Goal: Information Seeking & Learning: Learn about a topic

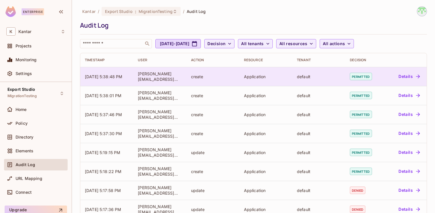
click at [260, 73] on td "Application" at bounding box center [265, 76] width 53 height 19
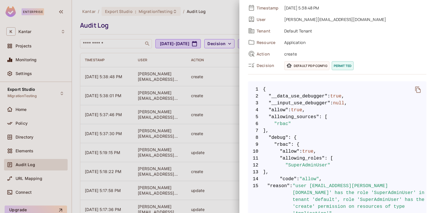
scroll to position [39, 0]
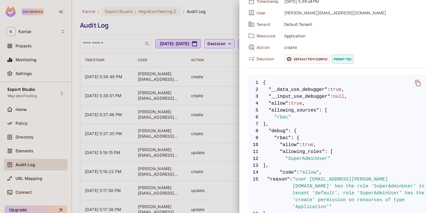
click at [207, 78] on div at bounding box center [217, 106] width 435 height 213
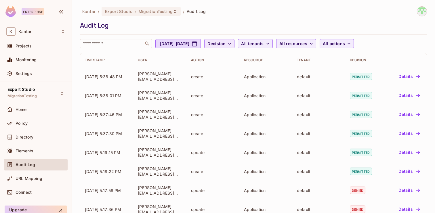
click at [226, 42] on span "Decision" at bounding box center [216, 43] width 18 height 7
click at [244, 57] on span "Permitted" at bounding box center [244, 56] width 20 height 5
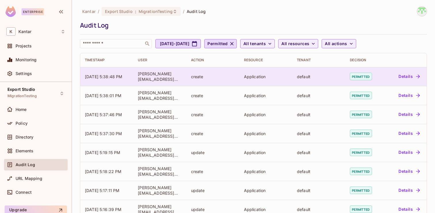
click at [237, 83] on td "create" at bounding box center [212, 76] width 53 height 19
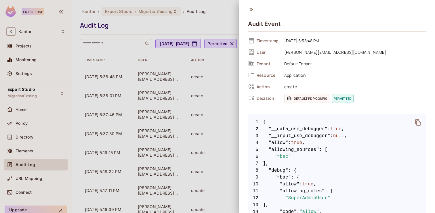
click at [218, 75] on div at bounding box center [217, 106] width 435 height 213
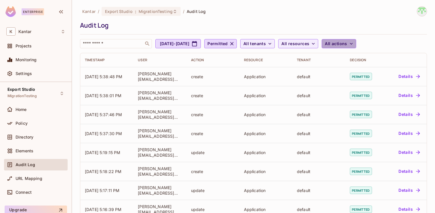
click at [347, 43] on span "All actions" at bounding box center [336, 43] width 22 height 7
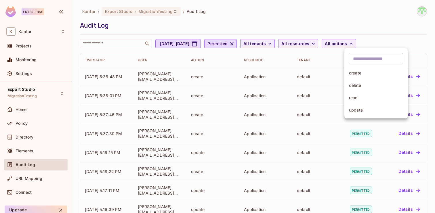
click at [323, 74] on div at bounding box center [217, 106] width 435 height 213
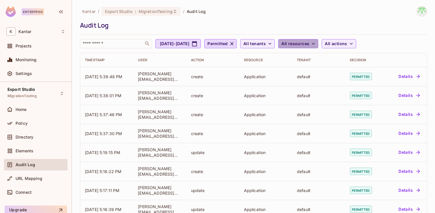
click at [309, 44] on span "All resources" at bounding box center [295, 43] width 28 height 7
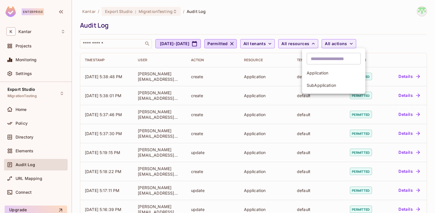
click at [271, 71] on div at bounding box center [217, 106] width 435 height 213
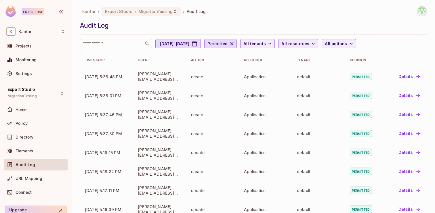
click at [309, 46] on span "All resources" at bounding box center [295, 43] width 28 height 7
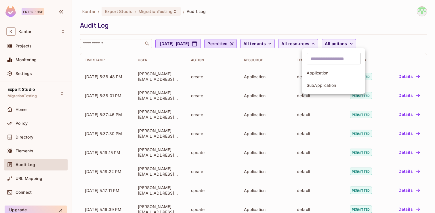
click at [270, 76] on div at bounding box center [217, 106] width 435 height 213
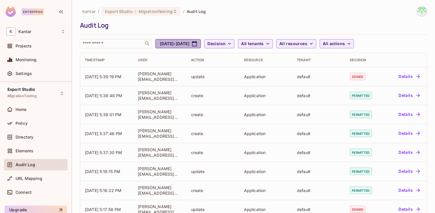
click at [196, 41] on button "Aug 4, 2025 - Sep 4, 2025" at bounding box center [177, 43] width 45 height 9
select select "*"
select select "****"
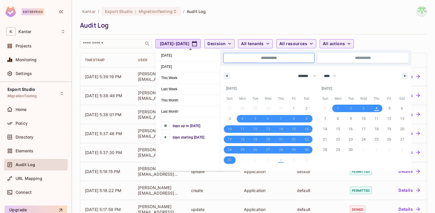
click at [216, 28] on div "Audit Log" at bounding box center [252, 25] width 344 height 9
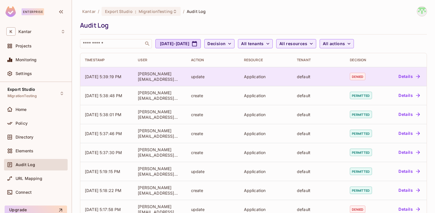
click at [360, 80] on span "denied" at bounding box center [358, 76] width 16 height 7
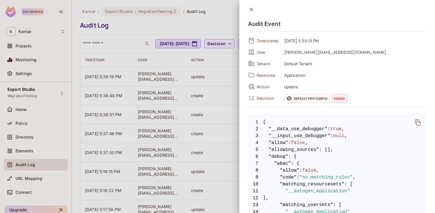
click at [334, 98] on span "denied" at bounding box center [340, 98] width 16 height 9
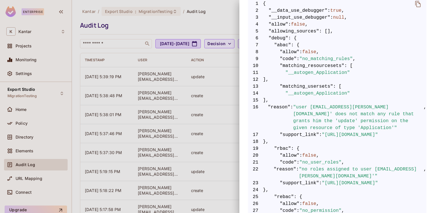
scroll to position [125, 0]
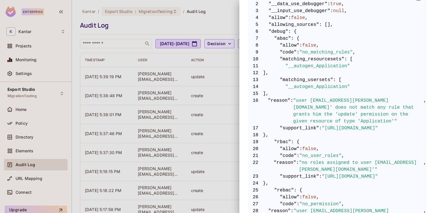
click at [208, 73] on div at bounding box center [217, 106] width 435 height 213
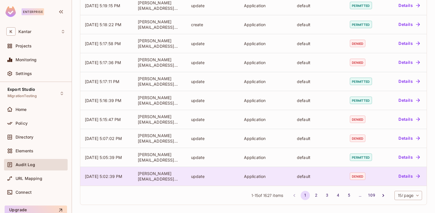
scroll to position [0, 0]
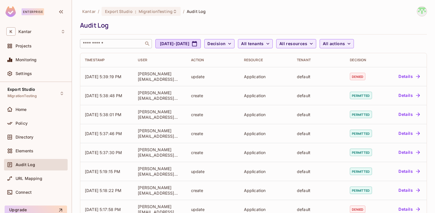
click at [118, 45] on input "text" at bounding box center [112, 44] width 60 height 6
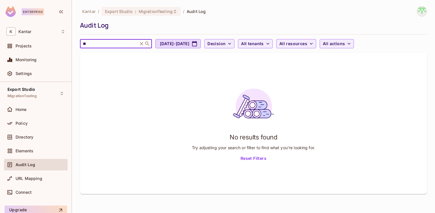
type input "*"
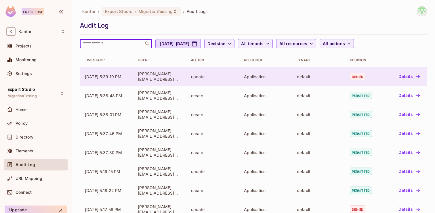
click at [245, 81] on td "Application" at bounding box center [265, 76] width 53 height 19
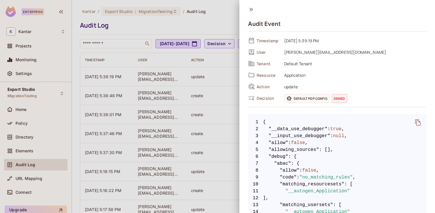
click at [211, 82] on div at bounding box center [217, 106] width 435 height 213
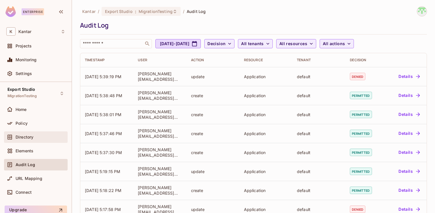
click at [42, 140] on div "Directory" at bounding box center [35, 137] width 59 height 7
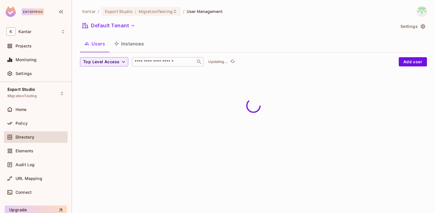
click at [145, 65] on div "​" at bounding box center [168, 61] width 72 height 9
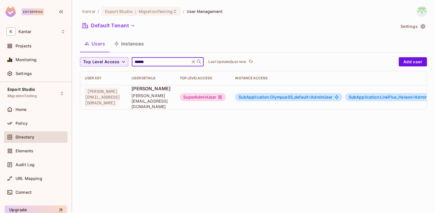
type input "******"
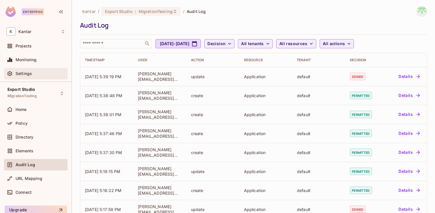
click at [34, 76] on div "Settings" at bounding box center [35, 73] width 59 height 7
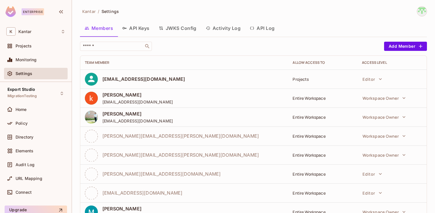
click at [227, 30] on button "Activity Log" at bounding box center [223, 28] width 44 height 14
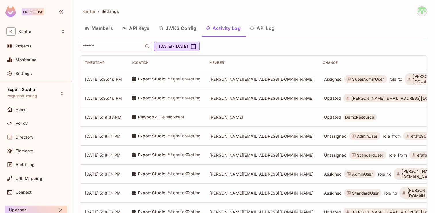
click at [248, 80] on span "Devesh.Kumar@Kantar.com" at bounding box center [261, 79] width 104 height 5
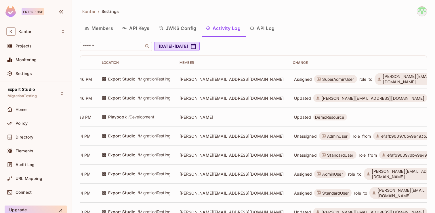
scroll to position [0, 38]
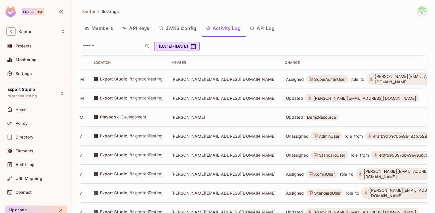
click at [275, 30] on button "API Log" at bounding box center [262, 28] width 34 height 14
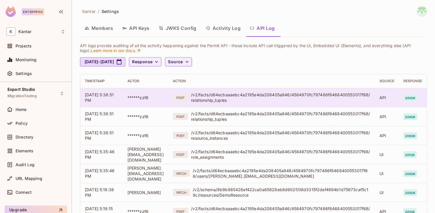
click at [270, 98] on div "/v2/facts/d64ecbaaaebc4a2195e4da208405a846/4584970fc797486f8468400553017f68/rel…" at bounding box center [280, 97] width 179 height 11
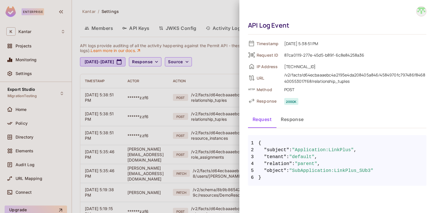
click at [228, 100] on div at bounding box center [217, 106] width 435 height 213
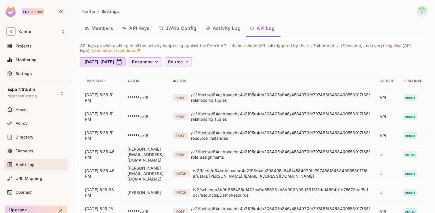
click at [51, 164] on div "Audit Log" at bounding box center [41, 165] width 50 height 5
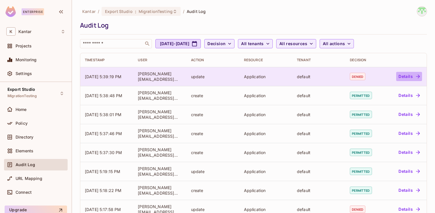
click at [404, 75] on button "Details" at bounding box center [409, 76] width 26 height 9
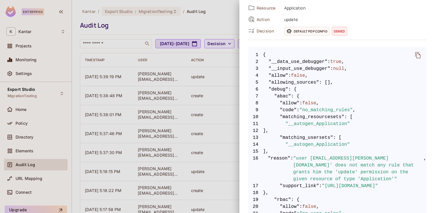
scroll to position [77, 0]
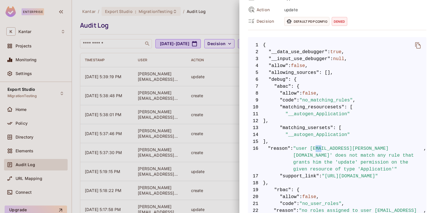
drag, startPoint x: 315, startPoint y: 150, endPoint x: 323, endPoint y: 150, distance: 7.8
click at [323, 150] on span ""user 'ramanesh.pv@kantar.com' does not match any rule that grants him the 'upd…" at bounding box center [358, 159] width 130 height 28
click at [327, 162] on span ""user 'ramanesh.pv@kantar.com' does not match any rule that grants him the 'upd…" at bounding box center [358, 159] width 130 height 28
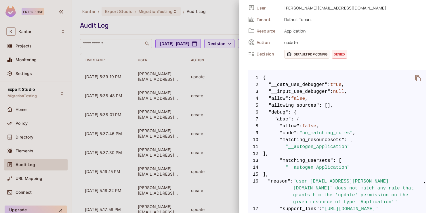
scroll to position [36, 0]
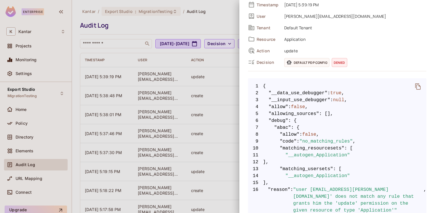
click at [220, 81] on div at bounding box center [217, 106] width 435 height 213
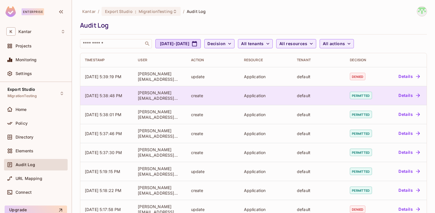
click at [365, 96] on span "permitted" at bounding box center [361, 95] width 22 height 7
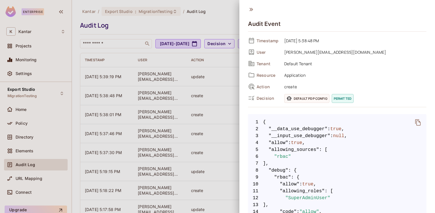
click at [218, 100] on div at bounding box center [217, 106] width 435 height 213
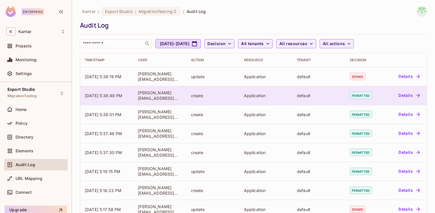
click at [361, 94] on span "permitted" at bounding box center [361, 95] width 22 height 7
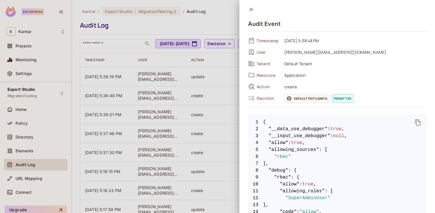
click at [337, 99] on span "permitted" at bounding box center [343, 98] width 22 height 9
copy span "permitted"
click at [216, 106] on div at bounding box center [217, 106] width 435 height 213
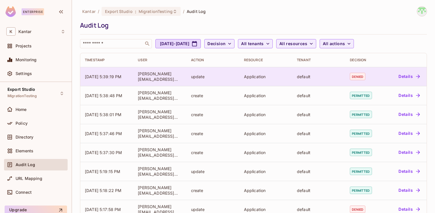
click at [157, 78] on div "[PERSON_NAME][EMAIL_ADDRESS][DOMAIN_NAME]" at bounding box center [160, 76] width 44 height 11
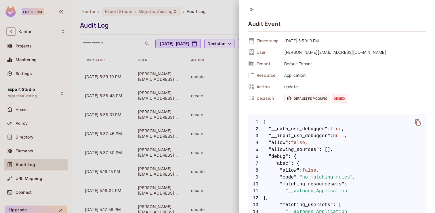
scroll to position [15, 0]
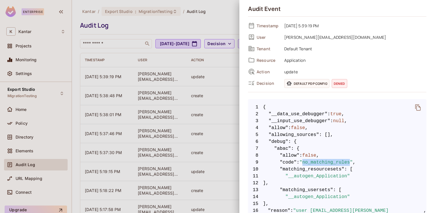
drag, startPoint x: 305, startPoint y: 164, endPoint x: 352, endPoint y: 162, distance: 47.5
click at [352, 162] on span ""no_matching_rules"" at bounding box center [326, 162] width 53 height 7
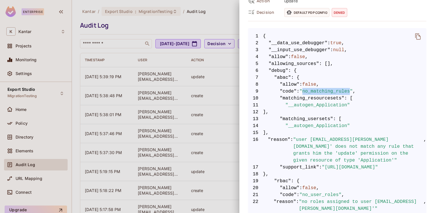
scroll to position [90, 0]
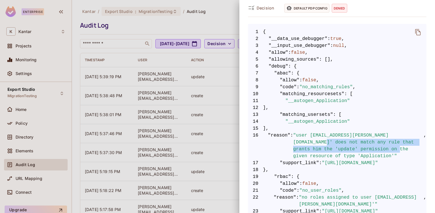
drag, startPoint x: 294, startPoint y: 143, endPoint x: 384, endPoint y: 151, distance: 90.4
click at [384, 151] on span ""user 'ramanesh.pv@kantar.com' does not match any rule that grants him the 'upd…" at bounding box center [358, 146] width 130 height 28
copy span "any rule that grants him the 'update' permission on the given resource"
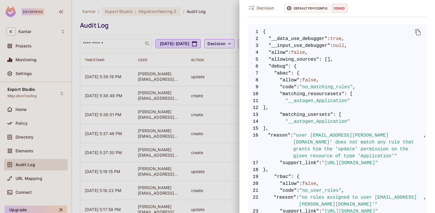
click at [194, 21] on div at bounding box center [217, 106] width 435 height 213
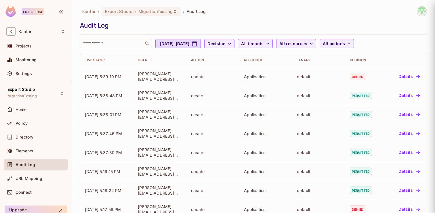
scroll to position [0, 0]
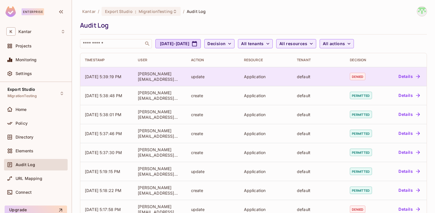
click at [239, 78] on td "update" at bounding box center [212, 76] width 53 height 19
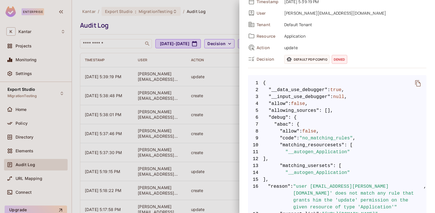
scroll to position [49, 0]
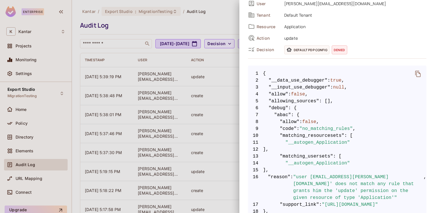
click at [206, 79] on div at bounding box center [217, 106] width 435 height 213
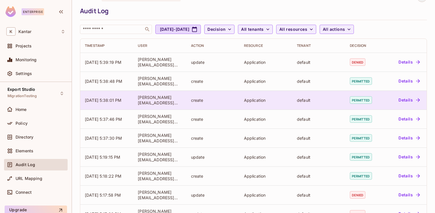
scroll to position [15, 0]
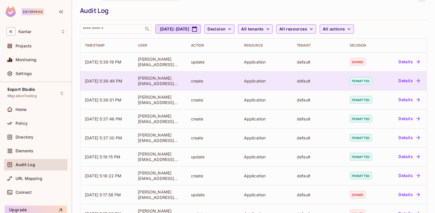
click at [355, 84] on span "permitted" at bounding box center [361, 80] width 22 height 7
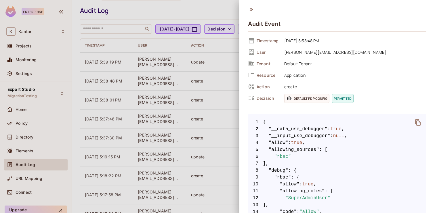
click at [336, 96] on span "permitted" at bounding box center [343, 98] width 22 height 9
copy span "permitted"
click at [207, 68] on div at bounding box center [217, 106] width 435 height 213
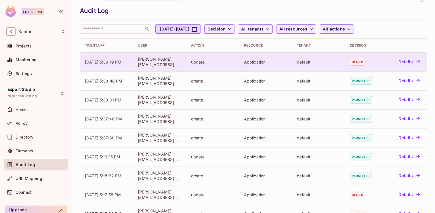
scroll to position [0, 0]
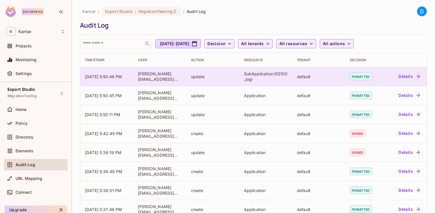
click at [245, 73] on div "SubApplication:DG100_logi" at bounding box center [266, 76] width 44 height 11
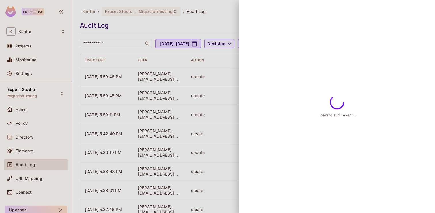
click at [217, 81] on div at bounding box center [217, 106] width 435 height 213
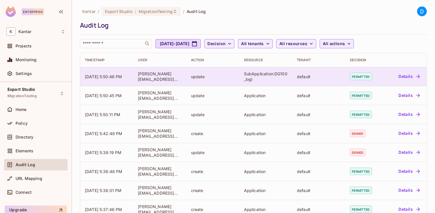
click at [405, 78] on button "Details" at bounding box center [409, 76] width 26 height 9
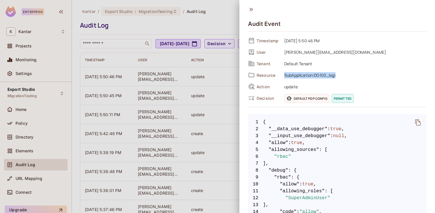
drag, startPoint x: 284, startPoint y: 77, endPoint x: 355, endPoint y: 75, distance: 70.5
click at [355, 76] on span "SubApplication:DG100_logi" at bounding box center [353, 75] width 145 height 7
copy span "SubApplication:DG100_logi"
click at [217, 82] on div at bounding box center [217, 106] width 435 height 213
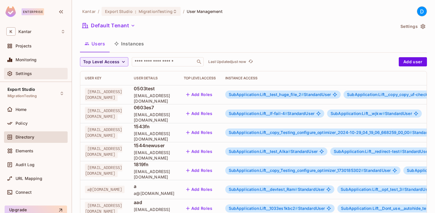
click at [44, 70] on div "Settings" at bounding box center [36, 74] width 64 height 12
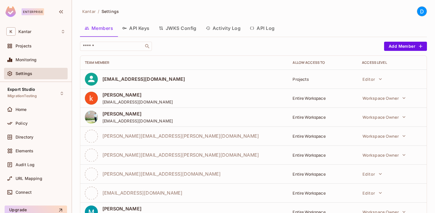
click at [230, 24] on button "Activity Log" at bounding box center [223, 28] width 44 height 14
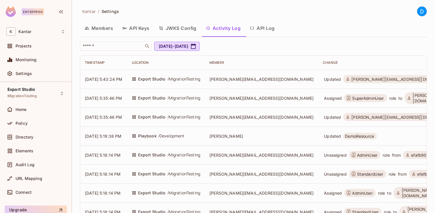
click at [248, 77] on span "[PERSON_NAME][EMAIL_ADDRESS][DOMAIN_NAME]" at bounding box center [261, 79] width 104 height 5
click at [236, 83] on td "[PERSON_NAME][EMAIL_ADDRESS][DOMAIN_NAME]" at bounding box center [261, 79] width 113 height 19
click at [266, 31] on button "API Log" at bounding box center [262, 28] width 34 height 14
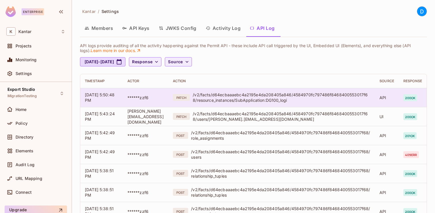
click at [257, 96] on div "/v2/facts/d64ecbaaaebc4a2195e4da208405a846/4584970fc797486f8468400553017f68/res…" at bounding box center [282, 97] width 178 height 11
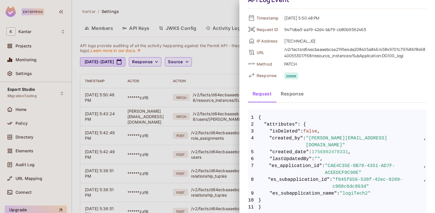
scroll to position [26, 0]
click at [269, 123] on span ""attributes"" at bounding box center [281, 124] width 34 height 7
copy span "attributes"
click at [321, 148] on span "1756802478331" at bounding box center [330, 151] width 37 height 7
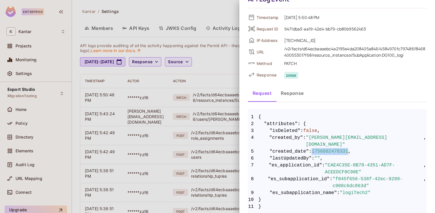
click at [321, 148] on span "1756802478331" at bounding box center [330, 151] width 37 height 7
copy span "1756802478331"
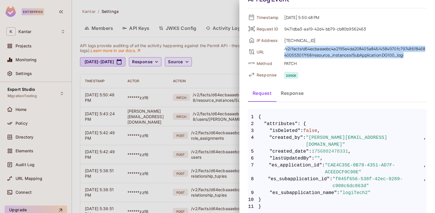
drag, startPoint x: 287, startPoint y: 49, endPoint x: 405, endPoint y: 56, distance: 119.0
click at [405, 56] on div "/v2/facts/d64ecbaaaebc4a2195e4da208405a846/4584970fc797486f8468400553017f68/res…" at bounding box center [355, 52] width 142 height 13
copy div "v2/facts/d64ecbaaaebc4a2195e4da208405a846/4584970fc797486f8468400553017f68/reso…"
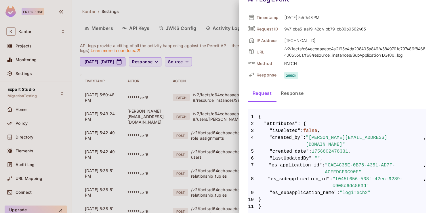
click at [351, 75] on span "200 ok" at bounding box center [353, 74] width 145 height 7
click at [325, 71] on div "Response 200 ok" at bounding box center [337, 74] width 178 height 9
drag, startPoint x: 354, startPoint y: 55, endPoint x: 410, endPoint y: 55, distance: 56.1
click at [410, 55] on div "/v2/facts/d64ecbaaaebc4a2195e4da208405a846/4584970fc797486f8468400553017f68/res…" at bounding box center [355, 52] width 142 height 13
copy div "SubApplication:DG100_logi"
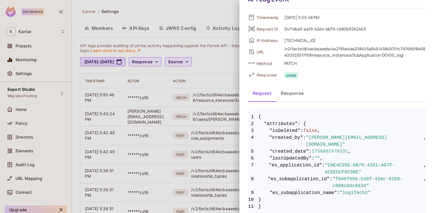
click at [225, 61] on div at bounding box center [217, 106] width 435 height 213
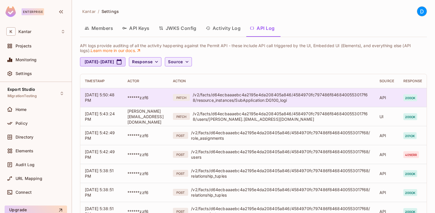
click at [283, 99] on div "/v2/facts/d64ecbaaaebc4a2195e4da208405a846/4584970fc797486f8468400553017f68/res…" at bounding box center [282, 97] width 178 height 11
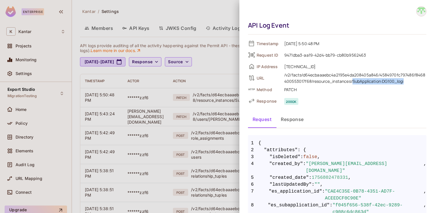
drag, startPoint x: 353, startPoint y: 82, endPoint x: 407, endPoint y: 83, distance: 53.2
click at [407, 83] on div "/v2/facts/d64ecbaaaebc4a2195e4da208405a846/4584970fc797486f8468400553017f68/res…" at bounding box center [355, 78] width 142 height 13
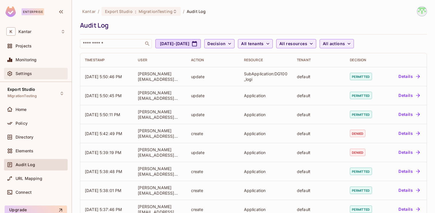
click at [35, 74] on div "Settings" at bounding box center [41, 73] width 50 height 5
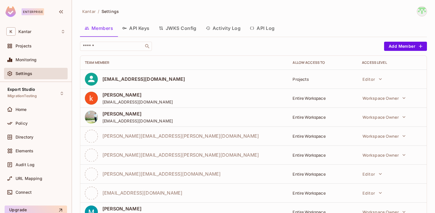
click at [223, 30] on button "Activity Log" at bounding box center [223, 28] width 44 height 14
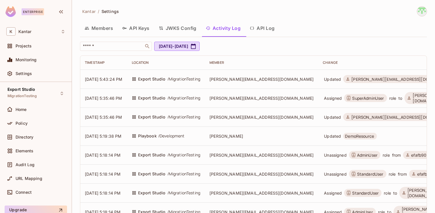
click at [266, 28] on button "API Log" at bounding box center [262, 28] width 34 height 14
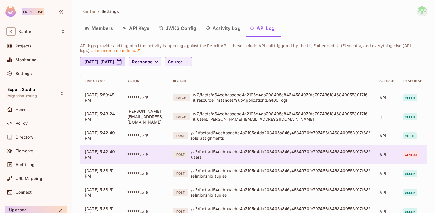
click at [284, 155] on div "/v2/facts/d64ecbaaaebc4a2195e4da208405a846/4584970fc797486f8468400553017f68/use…" at bounding box center [280, 154] width 179 height 11
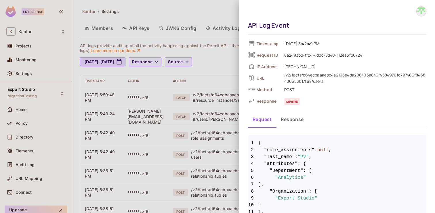
click at [315, 83] on div "/v2/facts/d64ecbaaaebc4a2195e4da208405a846/4584970fc797486f8468400553017f68/use…" at bounding box center [355, 78] width 142 height 13
click at [388, 76] on div "/v2/facts/d64ecbaaaebc4a2195e4da208405a846/4584970fc797486f8468400553017f68/use…" at bounding box center [355, 78] width 142 height 13
copy div "4584970fc797486f8468400553017f68"
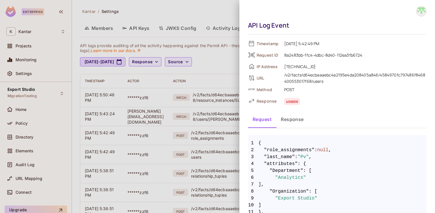
click at [331, 98] on span "409 err" at bounding box center [353, 101] width 145 height 7
click at [177, 100] on div at bounding box center [217, 106] width 435 height 213
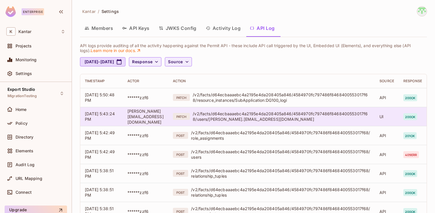
click at [280, 120] on div "/v2/facts/d64ecbaaaebc4a2195e4da208405a846/4584970fc797486f8468400553017f68/use…" at bounding box center [282, 116] width 178 height 11
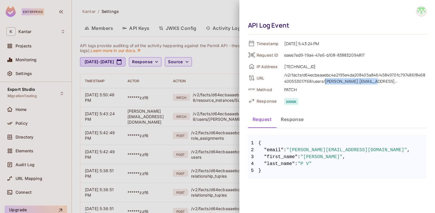
drag, startPoint x: 325, startPoint y: 83, endPoint x: 380, endPoint y: 84, distance: 54.7
click at [380, 84] on div "/v2/facts/d64ecbaaaebc4a2195e4da208405a846/4584970fc797486f8468400553017f68/use…" at bounding box center [355, 78] width 142 height 13
click at [354, 98] on span "200 ok" at bounding box center [353, 101] width 145 height 7
drag, startPoint x: 283, startPoint y: 55, endPoint x: 369, endPoint y: 57, distance: 86.3
click at [369, 57] on span "eaee7ed9-19a4-47e6-b108-838832094817" at bounding box center [353, 55] width 145 height 7
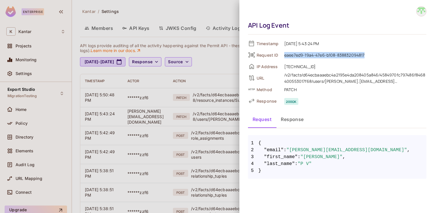
copy span "eaee7ed9-19a4-47e6-b108-838832094817"
click at [330, 67] on span "[TECHNICAL_ID]" at bounding box center [353, 66] width 145 height 7
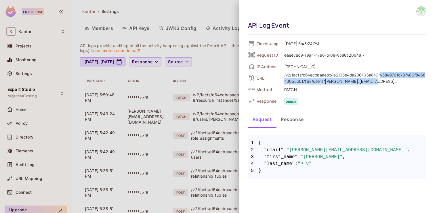
drag, startPoint x: 381, startPoint y: 74, endPoint x: 382, endPoint y: 83, distance: 8.7
click at [382, 83] on div "/v2/facts/d64ecbaaaebc4a2195e4da208405a846/4584970fc797486f8468400553017f68/use…" at bounding box center [355, 78] width 142 height 13
copy div "[EMAIL_ADDRESS][PERSON_NAME][DOMAIN_NAME]"
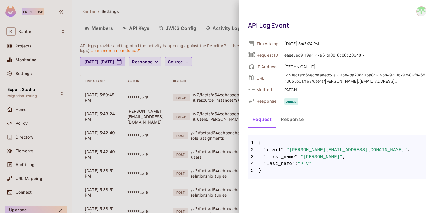
click at [390, 88] on span "PATCH" at bounding box center [353, 89] width 145 height 7
drag, startPoint x: 313, startPoint y: 83, endPoint x: 375, endPoint y: 82, distance: 62.4
click at [375, 82] on div "/v2/facts/d64ecbaaaebc4a2195e4da208405a846/4584970fc797486f8468400553017f68/use…" at bounding box center [355, 78] width 142 height 13
click at [298, 118] on button "Response" at bounding box center [292, 119] width 32 height 14
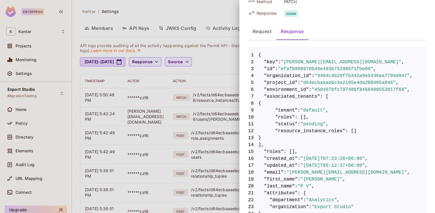
scroll to position [87, 0]
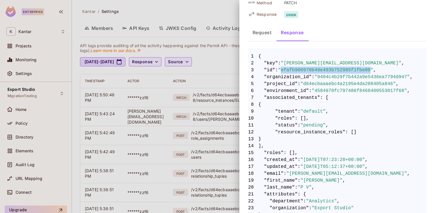
drag, startPoint x: 284, startPoint y: 71, endPoint x: 373, endPoint y: 69, distance: 88.6
click at [373, 69] on span ""efafb900970b49e493b752985f1fbe00"" at bounding box center [326, 70] width 96 height 7
copy span "efafb900970b49e493b752985f1fbe00"
click at [202, 110] on div at bounding box center [217, 106] width 435 height 213
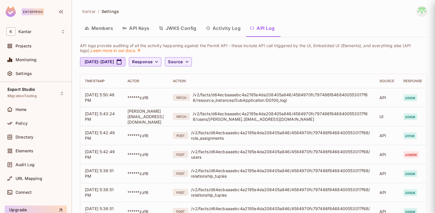
scroll to position [0, 0]
